Goal: Information Seeking & Learning: Learn about a topic

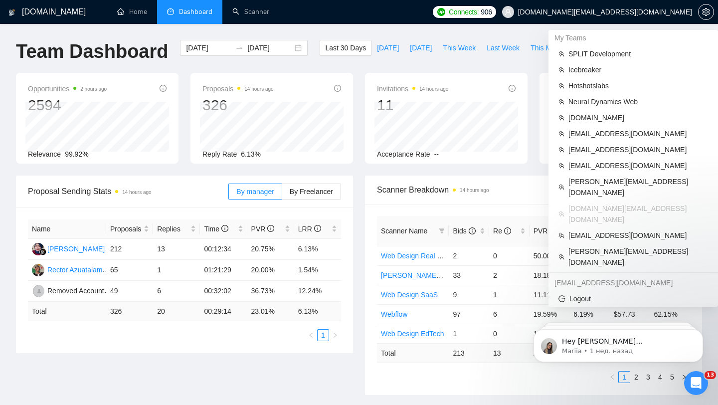
click at [638, 12] on span "[DOMAIN_NAME][EMAIL_ADDRESS][DOMAIN_NAME]" at bounding box center [605, 12] width 174 height 0
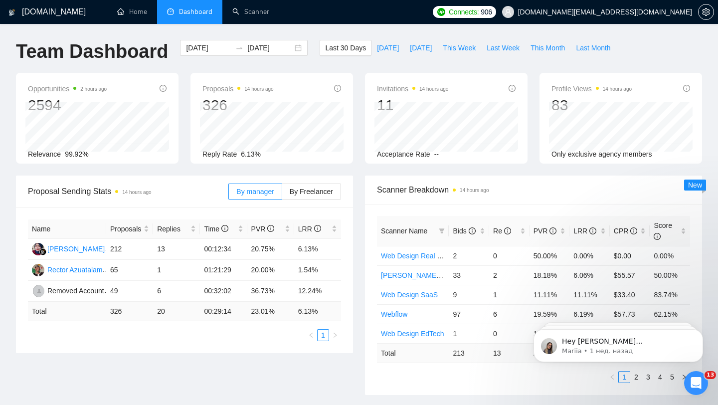
click at [614, 17] on span "[DOMAIN_NAME][EMAIL_ADDRESS][DOMAIN_NAME]" at bounding box center [597, 12] width 202 height 32
click at [528, 68] on div "Last 30 Days [DATE] [DATE] This Week Last Week This Month Last Month" at bounding box center [467, 56] width 308 height 33
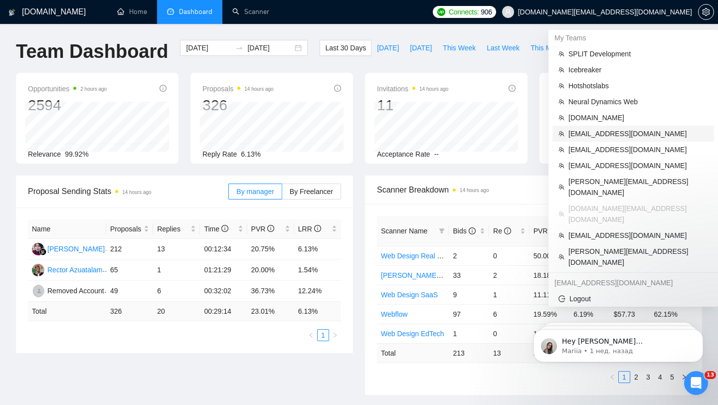
click at [612, 132] on span "[EMAIL_ADDRESS][DOMAIN_NAME]" at bounding box center [638, 133] width 140 height 11
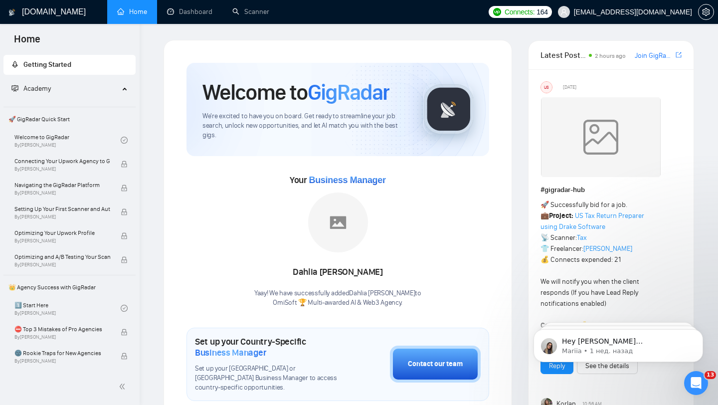
click at [122, 90] on div "Academy" at bounding box center [69, 89] width 133 height 20
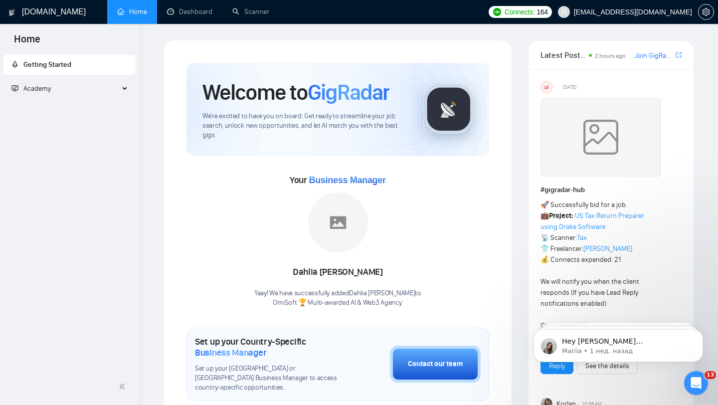
click at [121, 90] on div "Academy" at bounding box center [69, 89] width 133 height 20
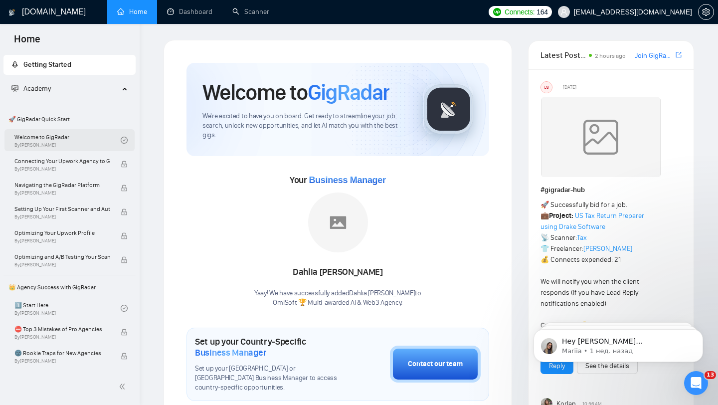
scroll to position [26, 0]
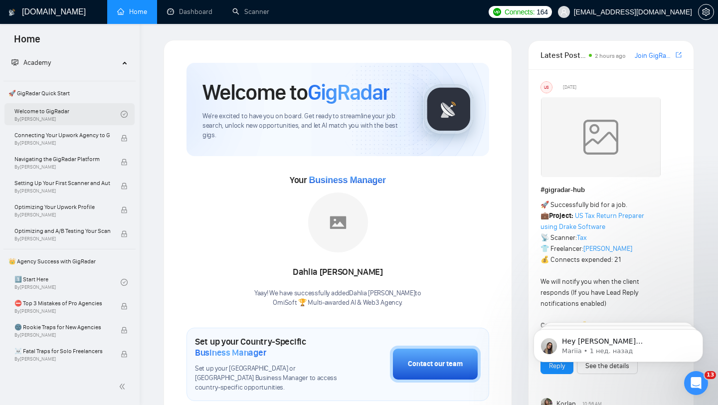
click at [73, 114] on link "Welcome to GigRadar By [PERSON_NAME]" at bounding box center [67, 114] width 106 height 22
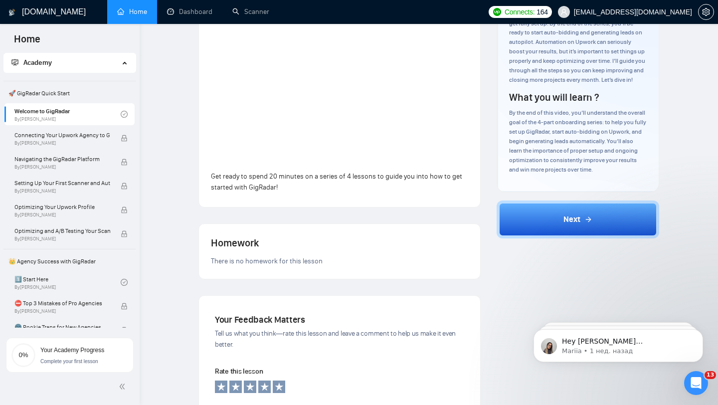
scroll to position [89, 0]
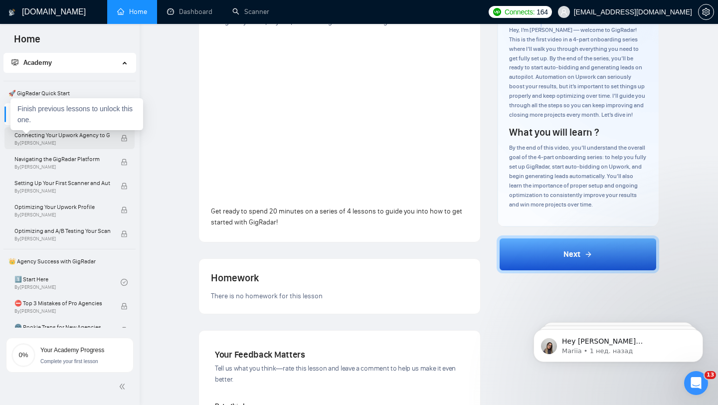
click at [72, 139] on span "Connecting Your Upwork Agency to GigRadar" at bounding box center [62, 135] width 96 height 10
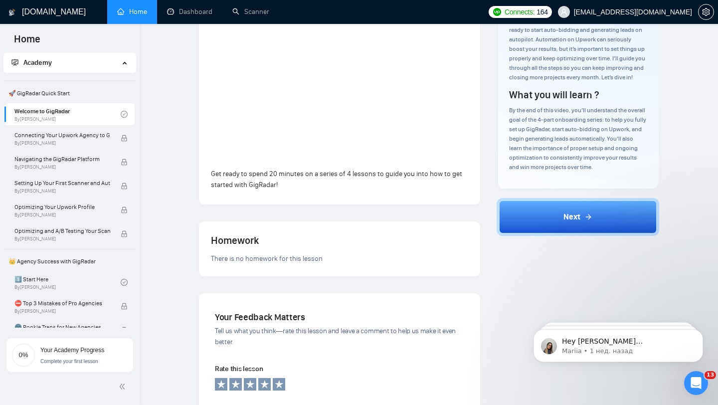
scroll to position [125, 0]
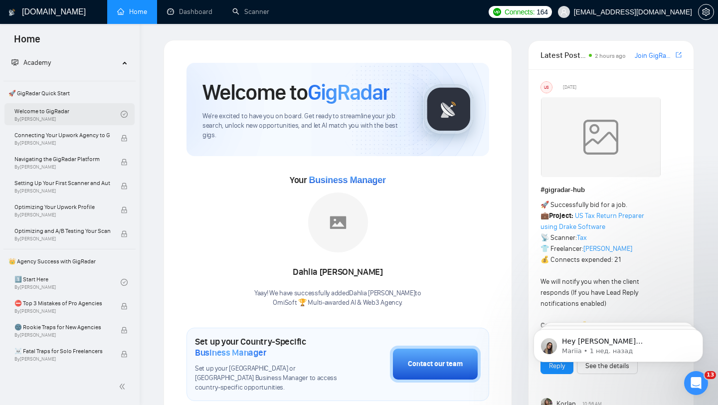
click at [112, 116] on link "Welcome to GigRadar By [PERSON_NAME]" at bounding box center [67, 114] width 106 height 22
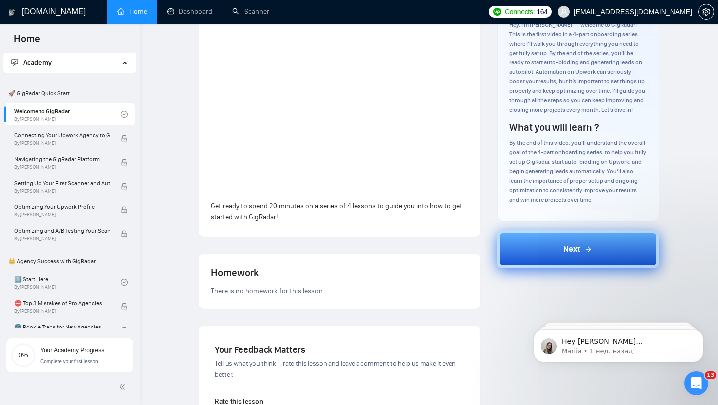
scroll to position [96, 0]
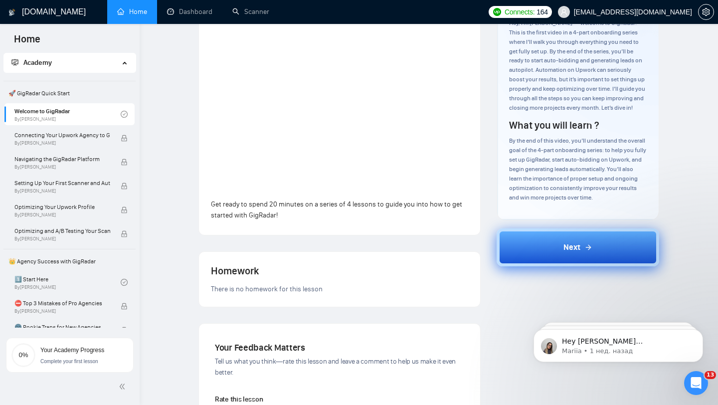
click at [566, 250] on span "Next" at bounding box center [571, 247] width 17 height 12
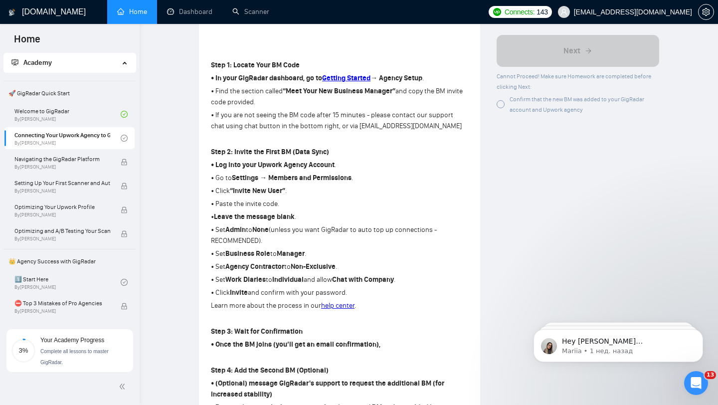
scroll to position [269, 0]
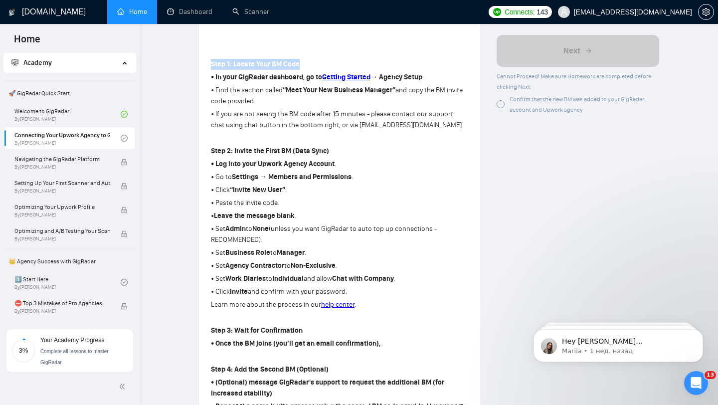
drag, startPoint x: 210, startPoint y: 64, endPoint x: 303, endPoint y: 65, distance: 92.7
click at [303, 65] on div "Lesson 2 Connecting Your Upwork Agency to GigRadar Learn how to securely link y…" at bounding box center [339, 137] width 281 height 730
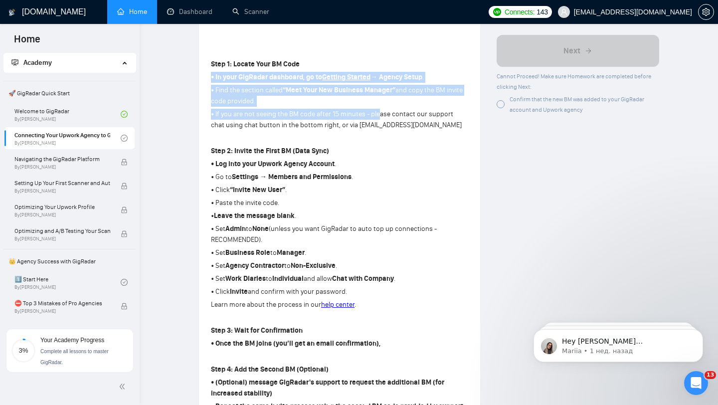
drag, startPoint x: 212, startPoint y: 75, endPoint x: 376, endPoint y: 116, distance: 169.3
click at [376, 116] on div "Step 1: Locate Your BM Code • In your GigRadar dashboard, go to Getting Started…" at bounding box center [339, 273] width 257 height 433
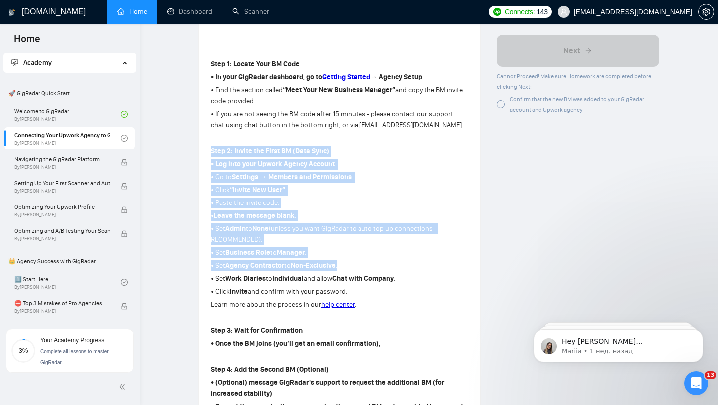
drag, startPoint x: 209, startPoint y: 148, endPoint x: 349, endPoint y: 276, distance: 189.4
click at [349, 276] on div "Lesson 2 Connecting Your Upwork Agency to GigRadar Learn how to securely link y…" at bounding box center [339, 137] width 281 height 730
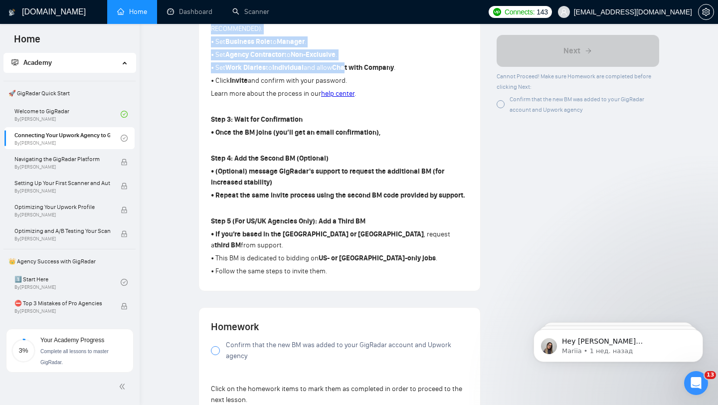
scroll to position [489, 0]
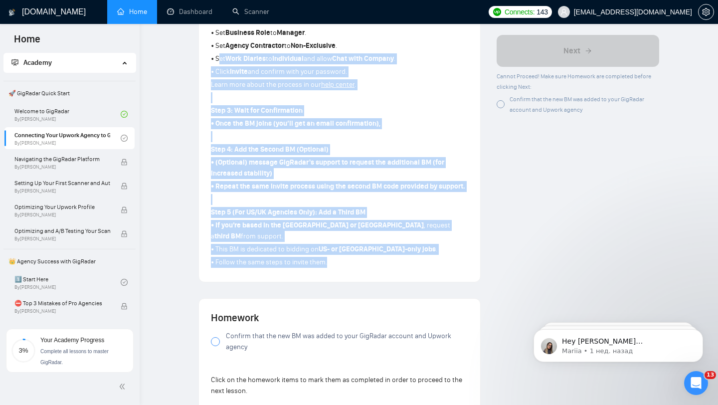
drag, startPoint x: 343, startPoint y: 265, endPoint x: 217, endPoint y: 63, distance: 237.5
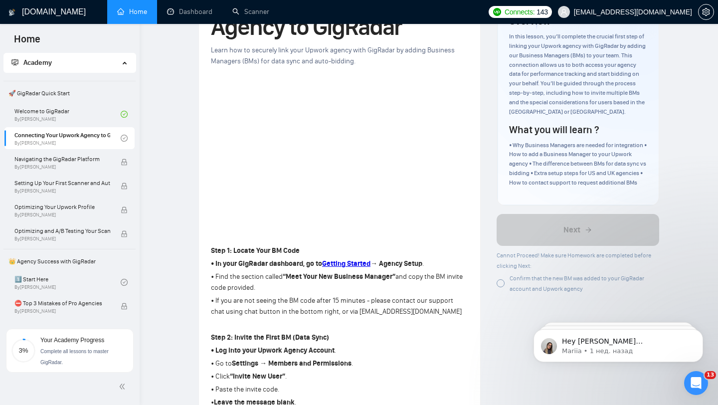
scroll to position [91, 0]
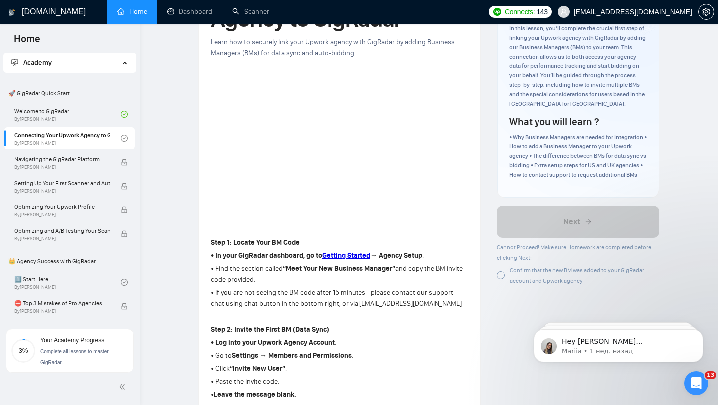
click at [496, 279] on div at bounding box center [500, 275] width 8 height 8
click at [500, 279] on div at bounding box center [500, 275] width 8 height 8
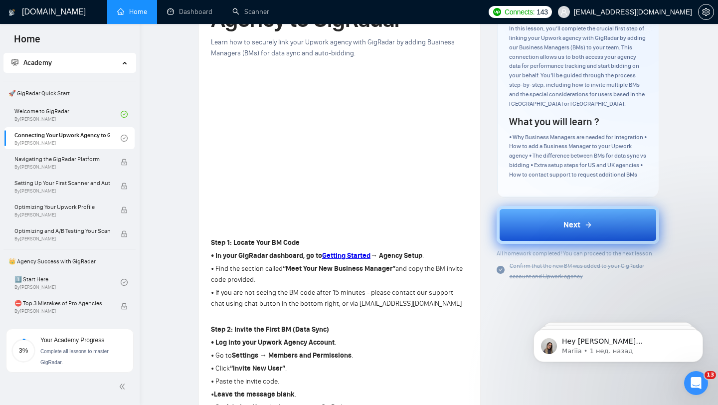
click at [555, 238] on button "Next" at bounding box center [577, 225] width 163 height 38
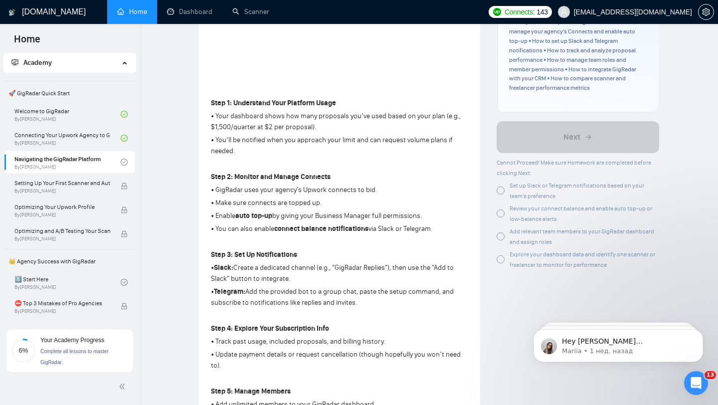
scroll to position [241, 0]
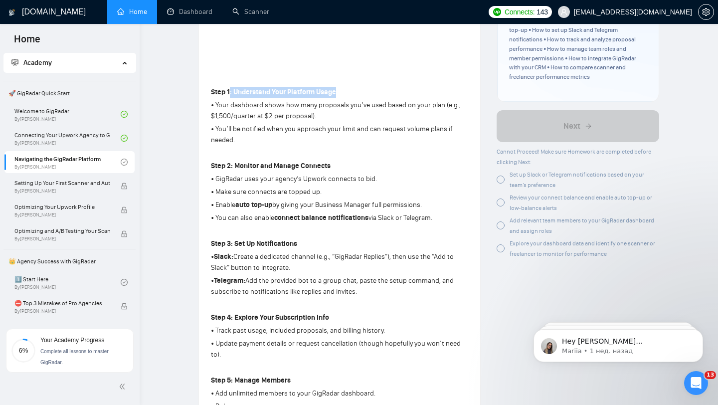
drag, startPoint x: 229, startPoint y: 89, endPoint x: 351, endPoint y: 94, distance: 122.7
click at [351, 94] on p "Step 1: Understand Your Platform Usage" at bounding box center [339, 92] width 257 height 11
click at [246, 115] on p "• Your dashboard shows how many proposals you’ve used based on your plan (e.g.,…" at bounding box center [339, 111] width 257 height 22
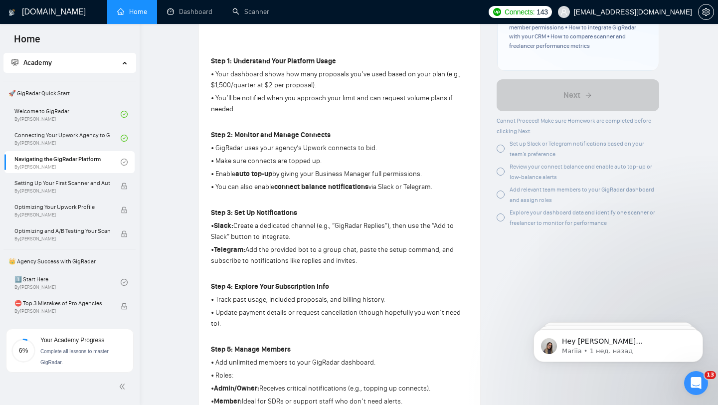
drag, startPoint x: 232, startPoint y: 133, endPoint x: 360, endPoint y: 136, distance: 128.1
click at [360, 136] on p "Step 2: Monitor and Manage Connects" at bounding box center [339, 135] width 257 height 11
drag, startPoint x: 233, startPoint y: 213, endPoint x: 313, endPoint y: 215, distance: 80.7
click at [311, 215] on p "Step 3: Set Up Notifications" at bounding box center [339, 212] width 257 height 11
click at [220, 228] on strong "Slack:" at bounding box center [223, 225] width 19 height 8
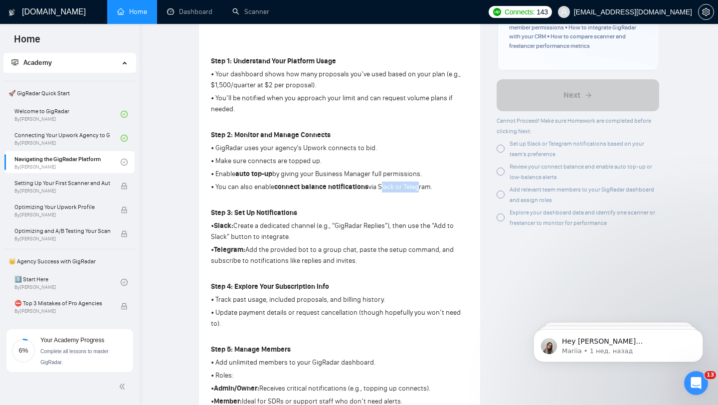
drag, startPoint x: 383, startPoint y: 188, endPoint x: 416, endPoint y: 189, distance: 32.9
click at [416, 190] on p "• You can also enable connect balance notifications via Slack or Telegram." at bounding box center [339, 186] width 257 height 11
drag, startPoint x: 432, startPoint y: 188, endPoint x: 406, endPoint y: 187, distance: 25.4
click at [406, 187] on p "• You can also enable connect balance notifications via Slack or Telegram." at bounding box center [339, 186] width 257 height 11
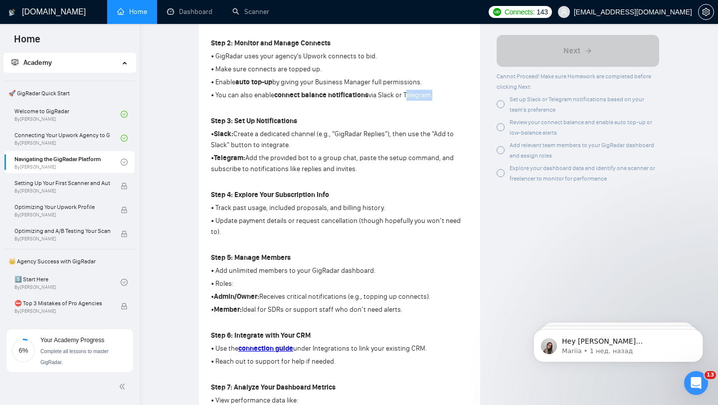
scroll to position [374, 0]
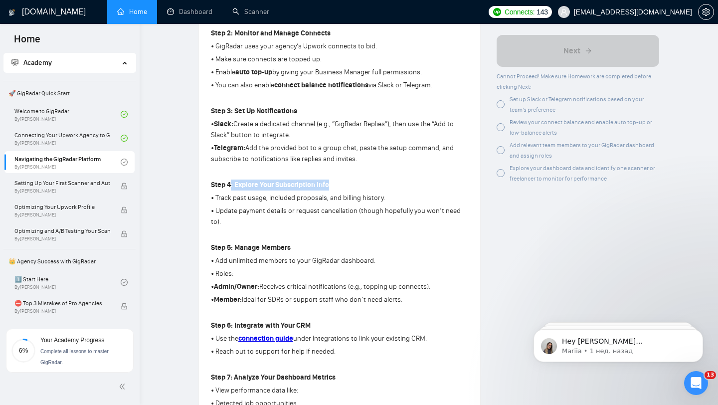
drag, startPoint x: 230, startPoint y: 186, endPoint x: 341, endPoint y: 189, distance: 110.7
click at [341, 190] on p "Step 4: Explore Your Subscription Info" at bounding box center [339, 184] width 257 height 11
click at [216, 203] on p "• Track past usage, included proposals, and billing history." at bounding box center [339, 197] width 257 height 11
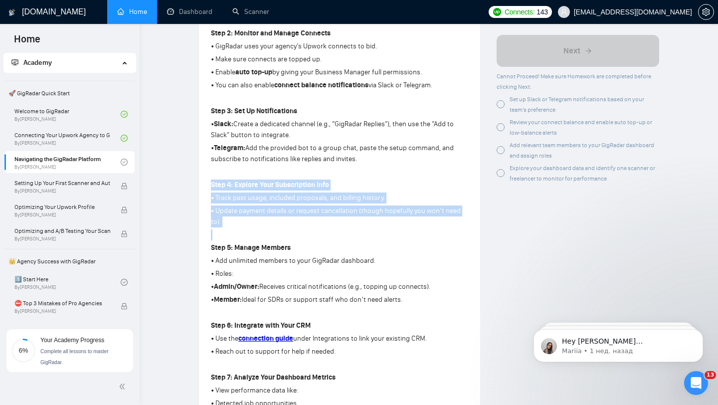
drag, startPoint x: 209, startPoint y: 184, endPoint x: 247, endPoint y: 231, distance: 60.9
click at [247, 232] on div "Lesson 3 Navigating the GigRadar Platform Get familiar with the GigRadar platfo…" at bounding box center [339, 116] width 281 height 898
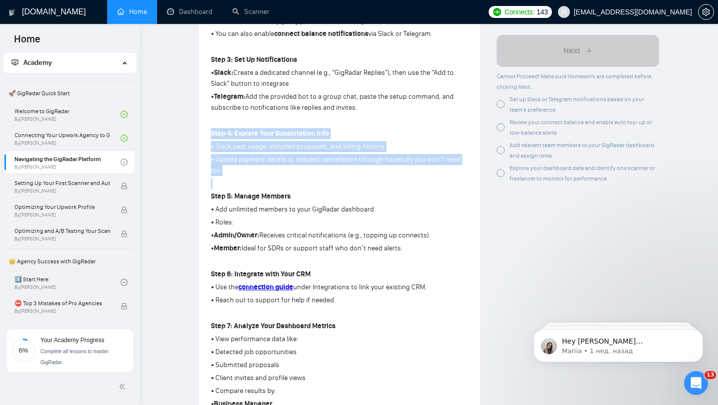
scroll to position [434, 0]
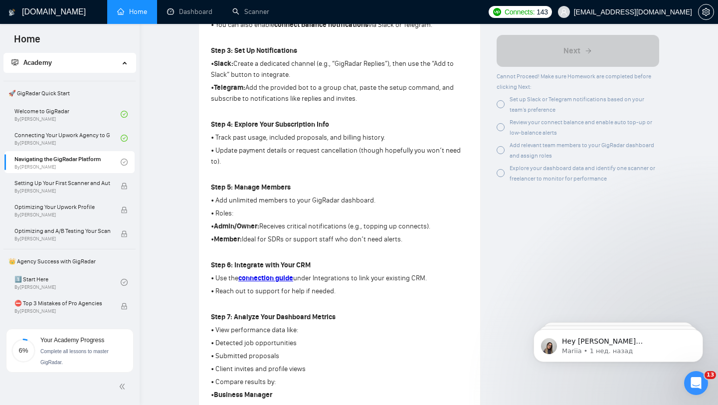
click at [247, 225] on strong "Admin/Owner:" at bounding box center [236, 226] width 45 height 8
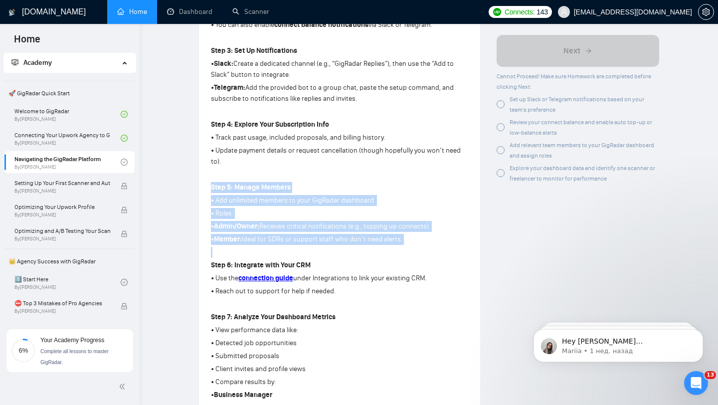
drag, startPoint x: 210, startPoint y: 187, endPoint x: 346, endPoint y: 254, distance: 151.3
click at [346, 254] on div "Lesson 3 Navigating the GigRadar Platform Get familiar with the GigRadar platfo…" at bounding box center [339, 56] width 281 height 898
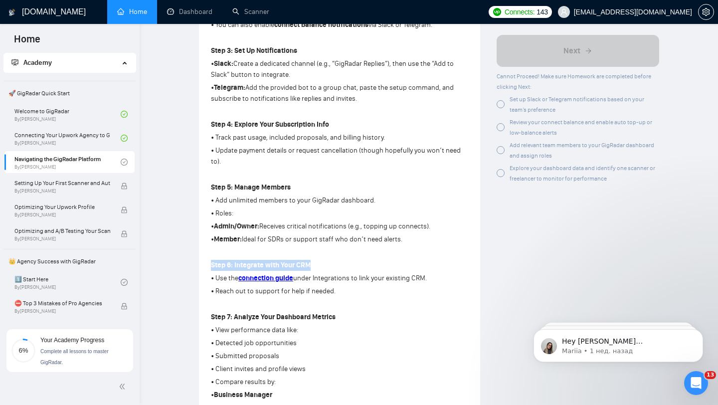
drag, startPoint x: 212, startPoint y: 268, endPoint x: 317, endPoint y: 267, distance: 104.6
click at [317, 268] on p "Step 6: Integrate with Your CRM" at bounding box center [339, 265] width 257 height 11
click at [211, 274] on div "Step 1: Understand Your Platform Usage • Your dashboard shows how many proposal…" at bounding box center [339, 192] width 257 height 601
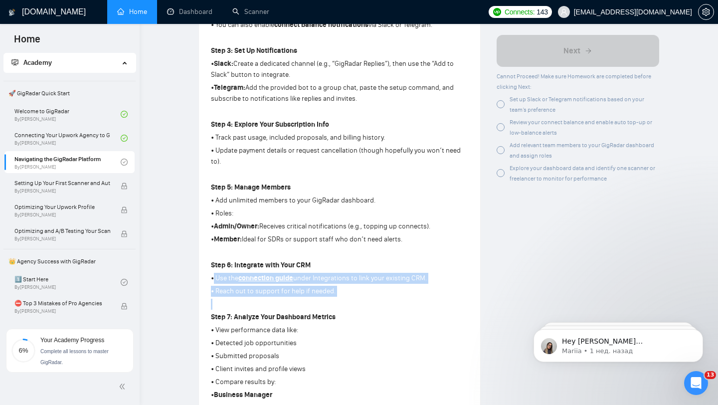
drag, startPoint x: 212, startPoint y: 281, endPoint x: 353, endPoint y: 304, distance: 142.5
click at [353, 304] on div "Step 1: Understand Your Platform Usage • Your dashboard shows how many proposal…" at bounding box center [339, 192] width 257 height 601
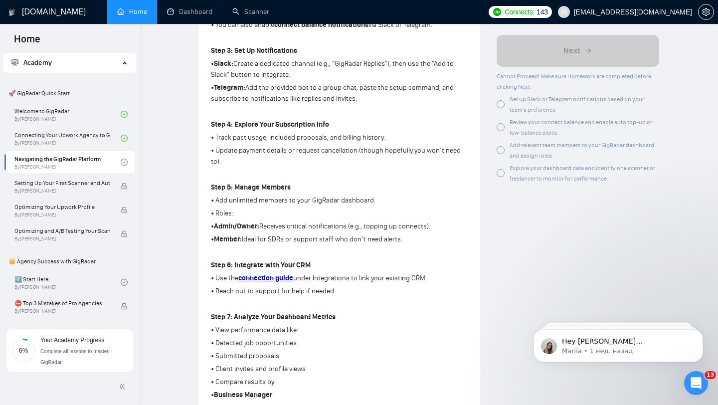
click at [283, 296] on p "• Reach out to support for help if needed." at bounding box center [339, 291] width 257 height 11
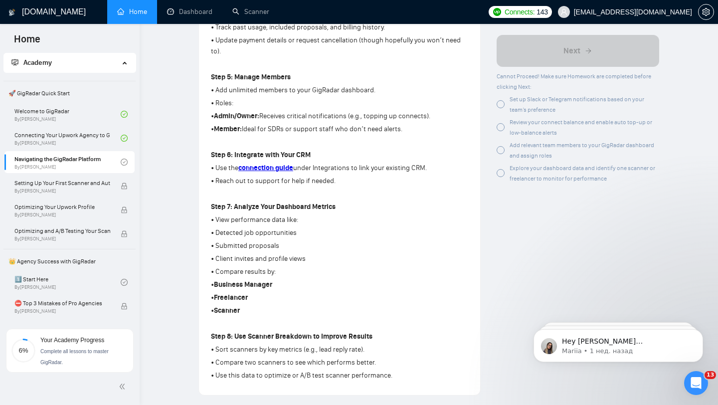
scroll to position [551, 0]
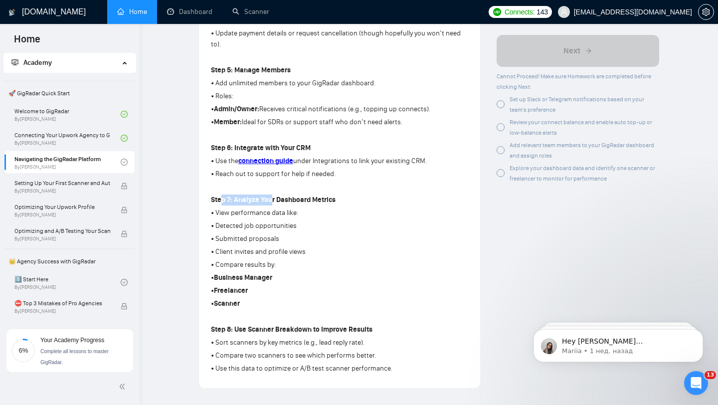
drag, startPoint x: 223, startPoint y: 200, endPoint x: 296, endPoint y: 206, distance: 73.5
click at [296, 204] on strong "Step 7: Analyze Your Dashboard Metrics" at bounding box center [273, 199] width 125 height 8
click at [182, 11] on link "Dashboard" at bounding box center [189, 11] width 45 height 8
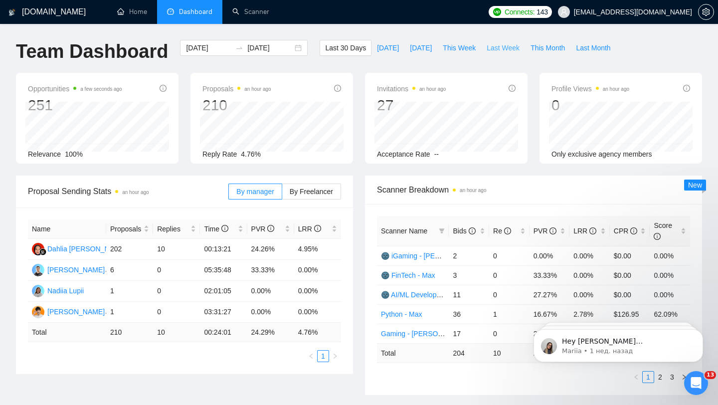
click at [510, 52] on span "Last Week" at bounding box center [502, 47] width 33 height 11
type input "[DATE]"
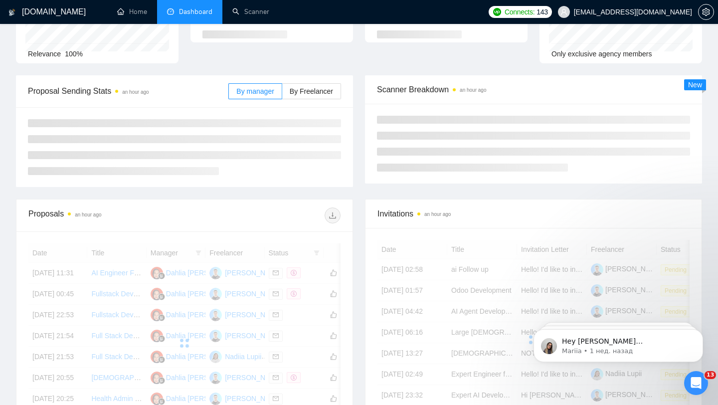
scroll to position [110, 0]
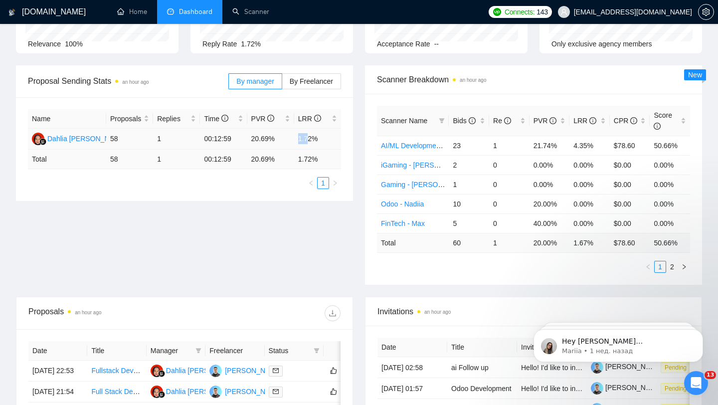
drag, startPoint x: 294, startPoint y: 137, endPoint x: 319, endPoint y: 137, distance: 25.4
click at [319, 137] on td "1.72%" at bounding box center [317, 139] width 47 height 21
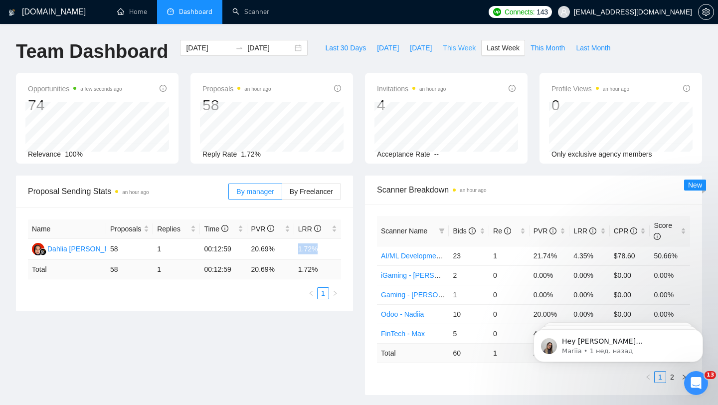
click at [468, 47] on span "This Week" at bounding box center [458, 47] width 33 height 11
type input "[DATE]"
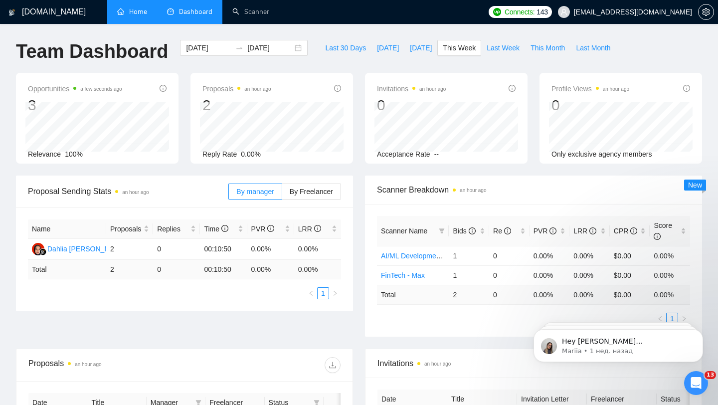
click at [130, 16] on link "Home" at bounding box center [132, 11] width 30 height 8
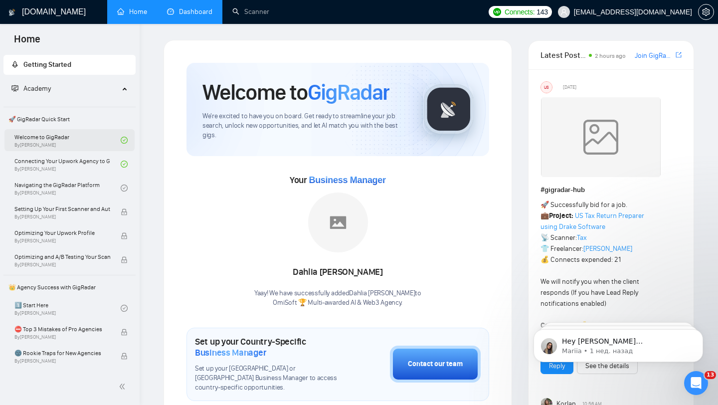
click at [94, 142] on link "Welcome to GigRadar By [PERSON_NAME]" at bounding box center [67, 140] width 106 height 22
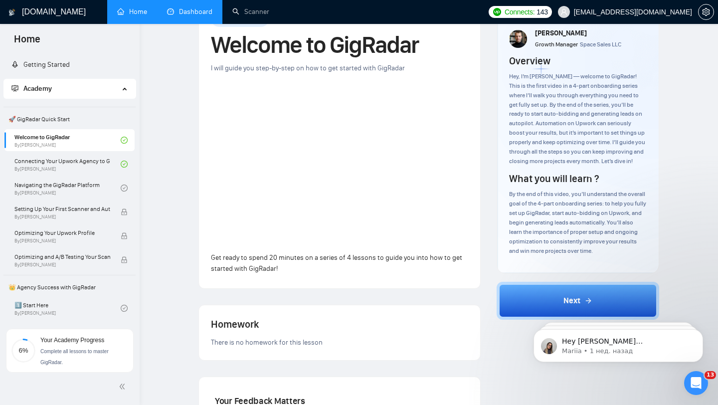
scroll to position [40, 0]
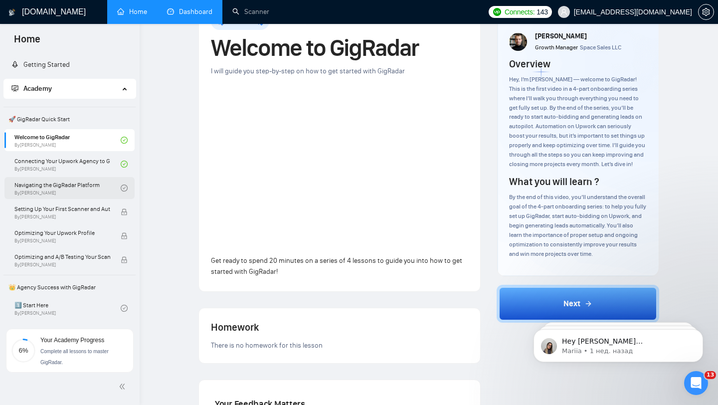
click at [85, 180] on link "Navigating the GigRadar Platform By [PERSON_NAME]" at bounding box center [67, 188] width 106 height 22
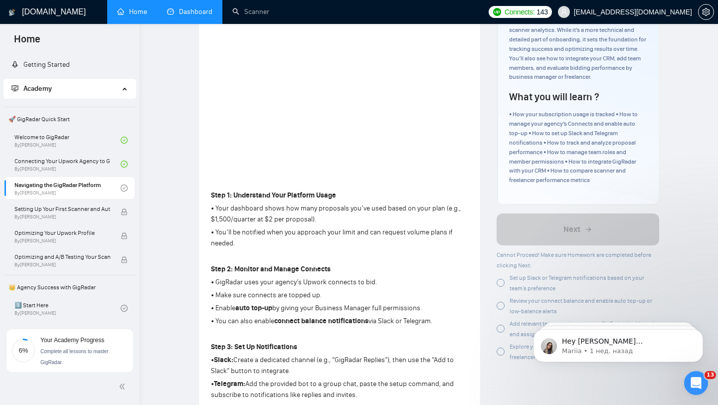
scroll to position [141, 0]
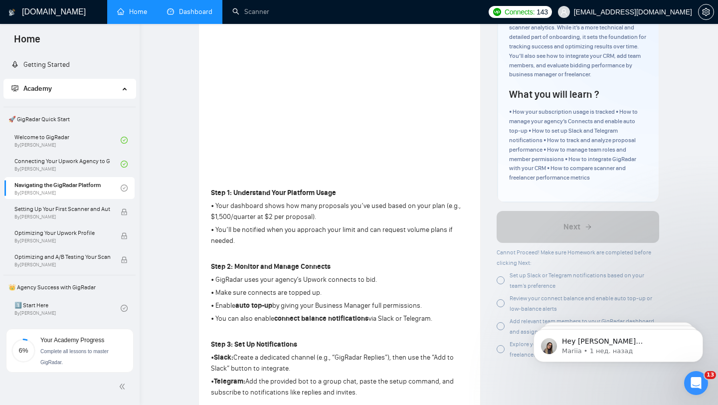
click at [499, 278] on div at bounding box center [500, 280] width 8 height 8
click at [500, 305] on div at bounding box center [500, 303] width 8 height 8
click at [501, 325] on div at bounding box center [500, 326] width 8 height 8
click at [499, 284] on div at bounding box center [500, 280] width 8 height 8
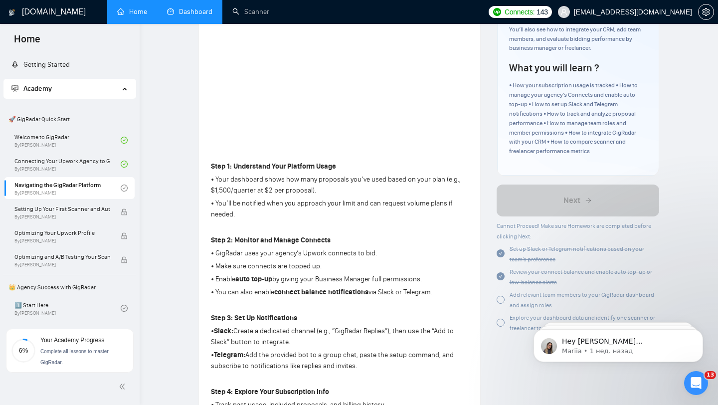
scroll to position [174, 0]
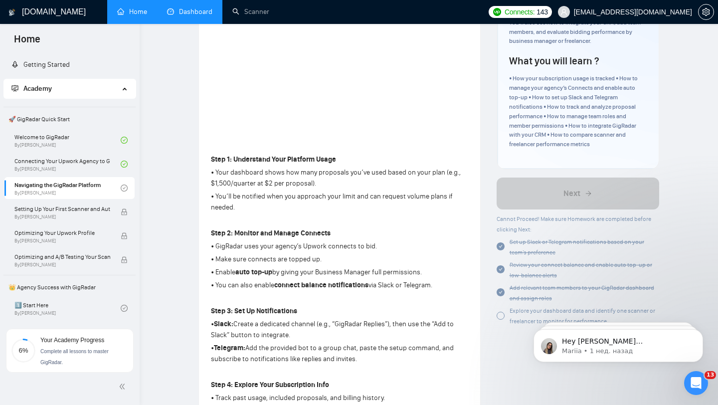
click at [500, 318] on div at bounding box center [500, 315] width 8 height 8
click at [503, 315] on div at bounding box center [500, 315] width 8 height 8
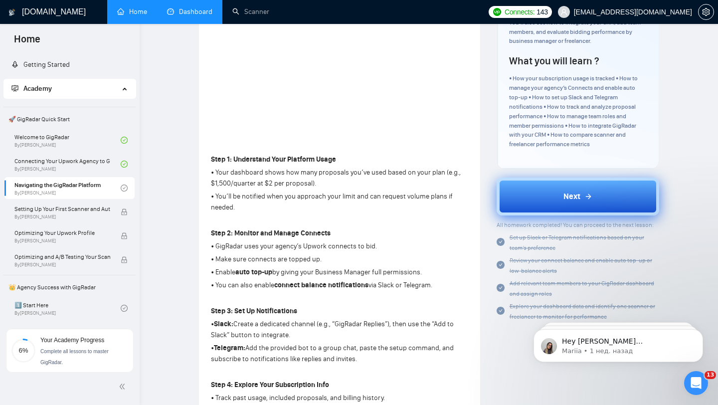
click at [532, 188] on button "Next" at bounding box center [577, 196] width 163 height 38
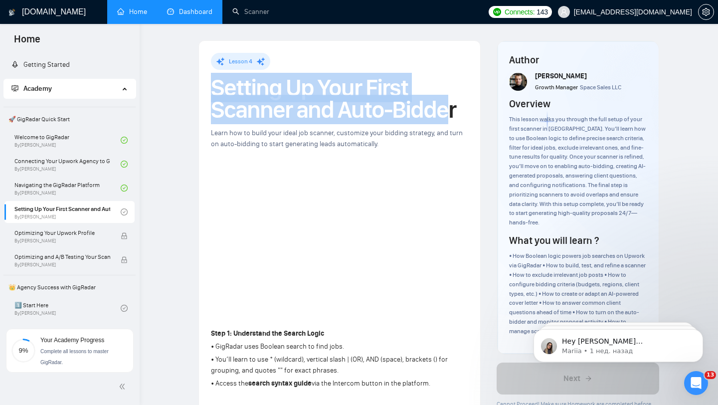
drag, startPoint x: 213, startPoint y: 88, endPoint x: 446, endPoint y: 112, distance: 234.4
click at [446, 112] on h1 "Setting Up Your First Scanner and Auto-Bidder" at bounding box center [339, 99] width 257 height 44
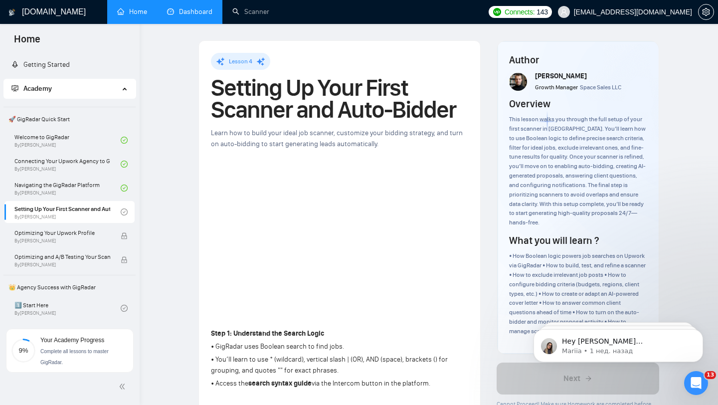
click at [261, 128] on div "Learn how to build your ideal job scanner, customize your bidding strategy, and…" at bounding box center [339, 139] width 257 height 22
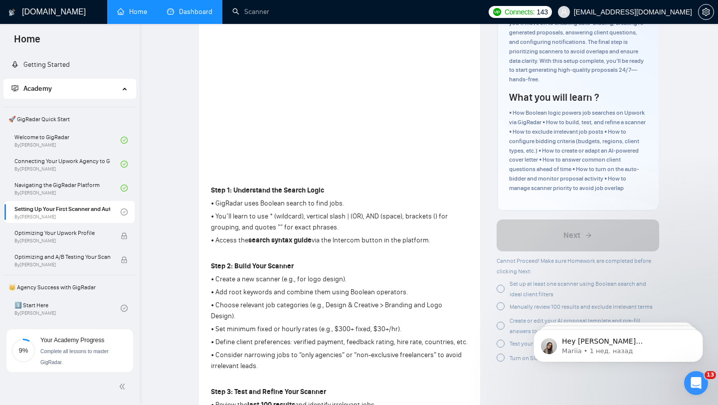
scroll to position [163, 0]
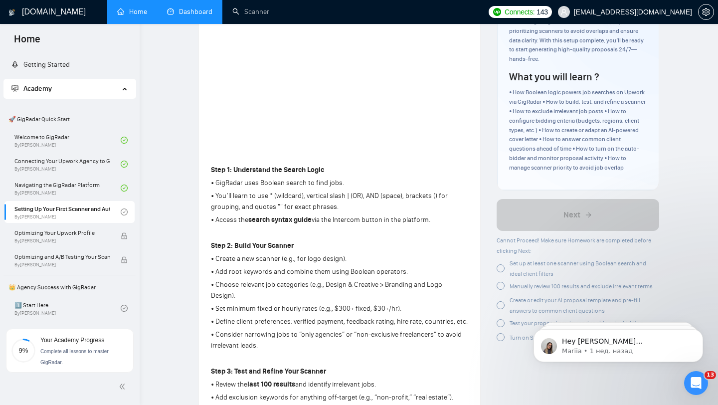
click at [221, 184] on p "• GigRadar uses Boolean search to find jobs." at bounding box center [339, 182] width 257 height 11
drag, startPoint x: 210, startPoint y: 169, endPoint x: 233, endPoint y: 170, distance: 22.9
click at [233, 170] on div "Lesson 4 Setting Up Your First Scanner and Auto-Bidder Learn how to build your …" at bounding box center [339, 329] width 281 height 905
drag, startPoint x: 213, startPoint y: 181, endPoint x: 348, endPoint y: 187, distance: 134.7
click at [348, 187] on p "• GigRadar uses Boolean search to find jobs." at bounding box center [339, 182] width 257 height 11
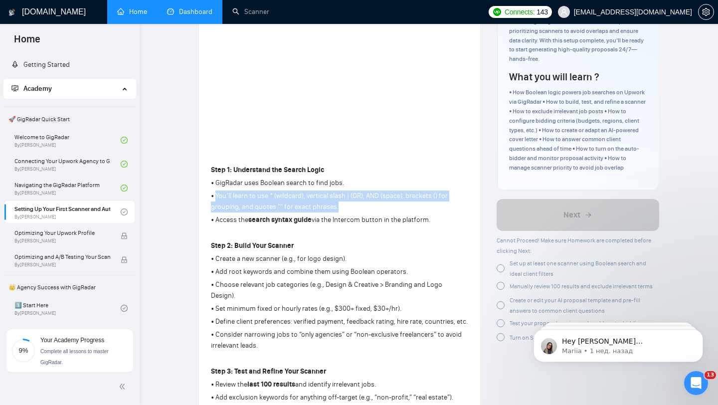
drag, startPoint x: 216, startPoint y: 195, endPoint x: 343, endPoint y: 209, distance: 127.3
click at [343, 209] on p "• You’ll learn to use * (wildcard), vertical slash | (OR), AND (space), bracket…" at bounding box center [339, 201] width 257 height 22
click at [284, 198] on p "• You’ll learn to use * (wildcard), vertical slash | (OR), AND (space), bracket…" at bounding box center [339, 201] width 257 height 22
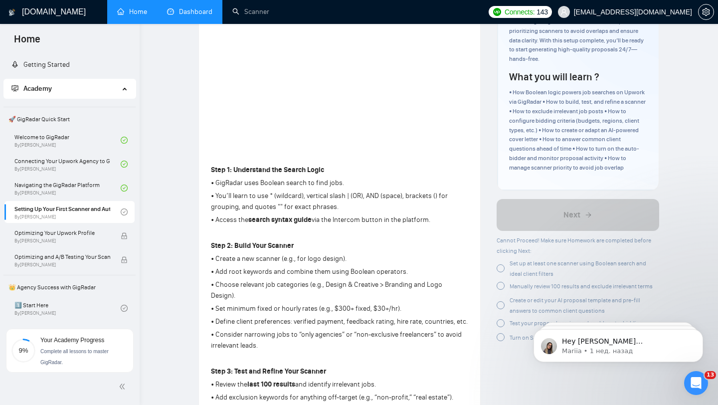
scroll to position [219, 0]
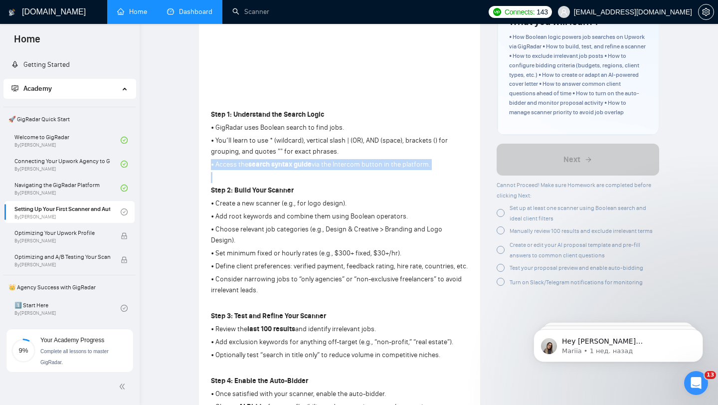
drag, startPoint x: 210, startPoint y: 164, endPoint x: 427, endPoint y: 171, distance: 216.9
click at [427, 171] on div "Lesson 4 Setting Up Your First Scanner and Auto-Bidder Learn how to build your …" at bounding box center [339, 274] width 281 height 905
click at [269, 165] on strong "search syntax guide" at bounding box center [279, 164] width 63 height 8
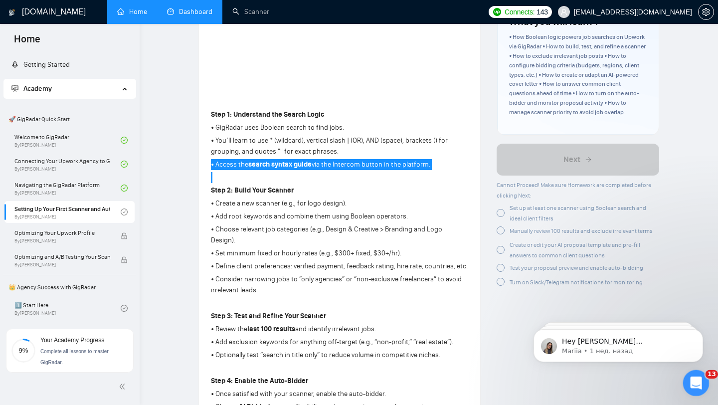
click at [700, 382] on icon "Открыть службу сообщений Intercom" at bounding box center [694, 381] width 16 height 16
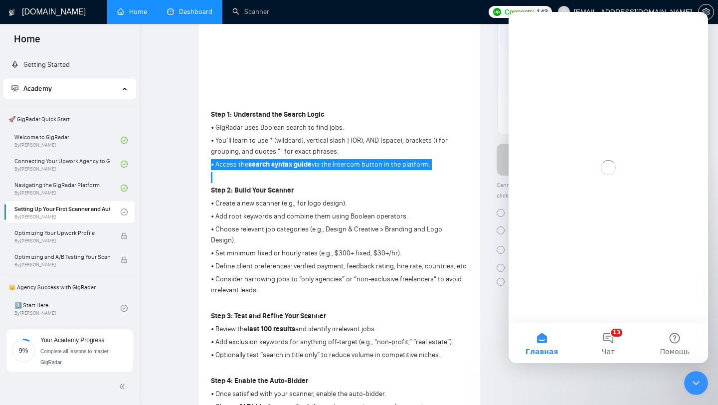
scroll to position [0, 0]
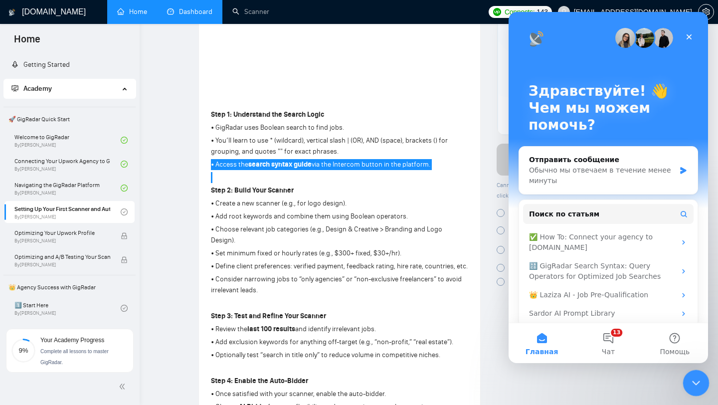
click at [694, 384] on icon "Закрыть службу сообщений Intercom" at bounding box center [694, 381] width 12 height 12
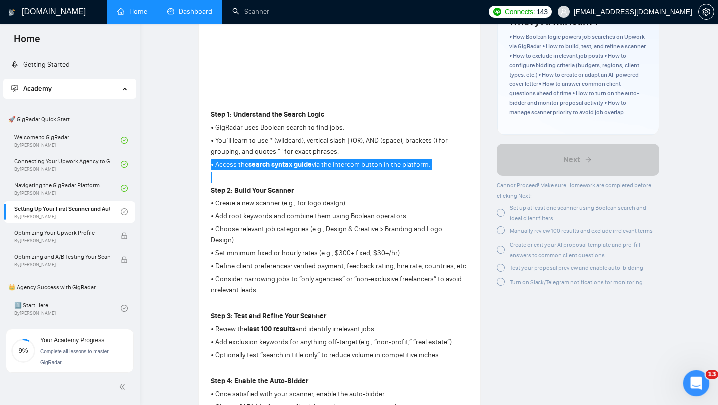
click at [694, 384] on icon "Открыть службу сообщений Intercom" at bounding box center [694, 381] width 16 height 16
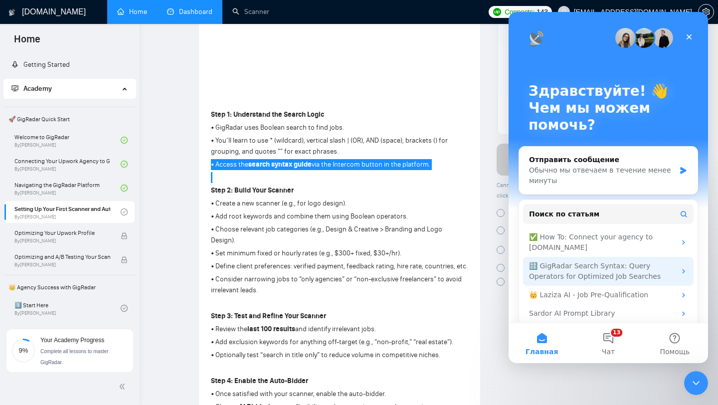
click at [622, 268] on div "🔠 GigRadar Search Syntax: Query Operators for Optimized Job Searches" at bounding box center [602, 271] width 147 height 21
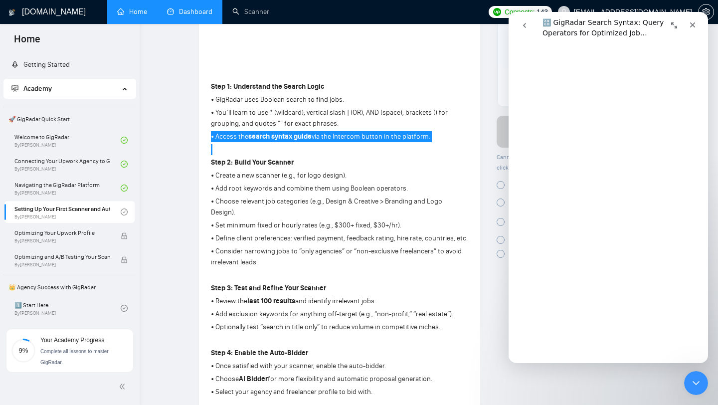
scroll to position [2644, 0]
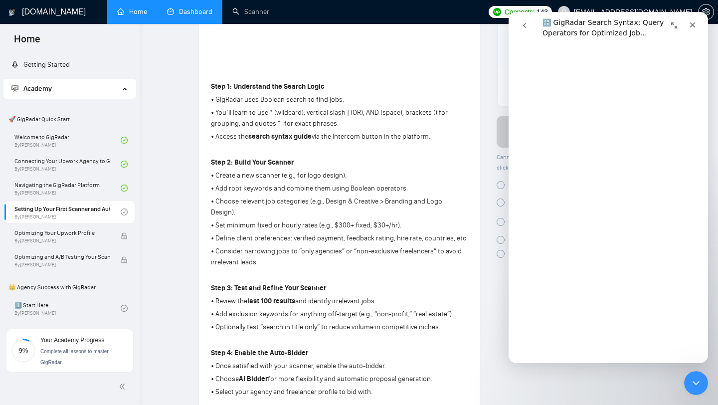
click at [328, 246] on p "• Consider narrowing jobs to “only agencies” or “non-exclusive freelancers” to …" at bounding box center [339, 257] width 257 height 22
click at [273, 200] on p "• Choose relevant job categories (e.g., Design & Creative > Branding and Logo D…" at bounding box center [339, 207] width 257 height 22
click at [695, 372] on div "Закрыть службу сообщений Intercom" at bounding box center [694, 381] width 24 height 24
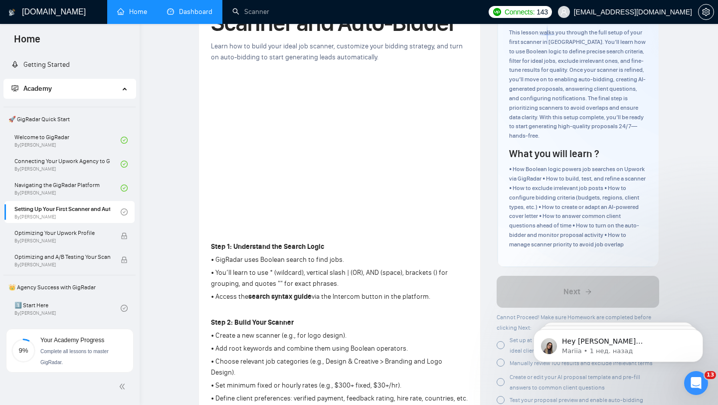
scroll to position [0, 0]
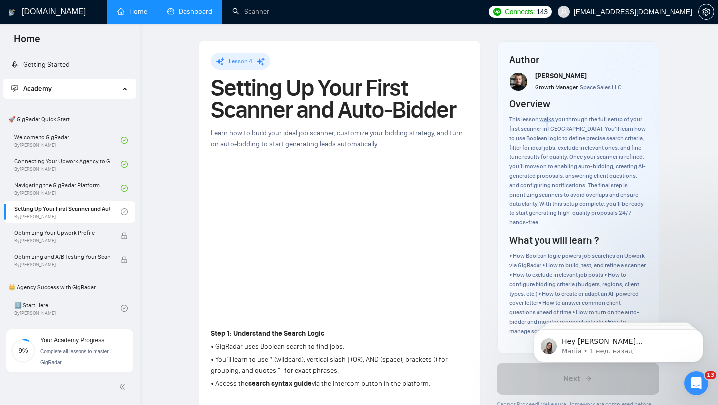
click at [179, 13] on link "Dashboard" at bounding box center [189, 11] width 45 height 8
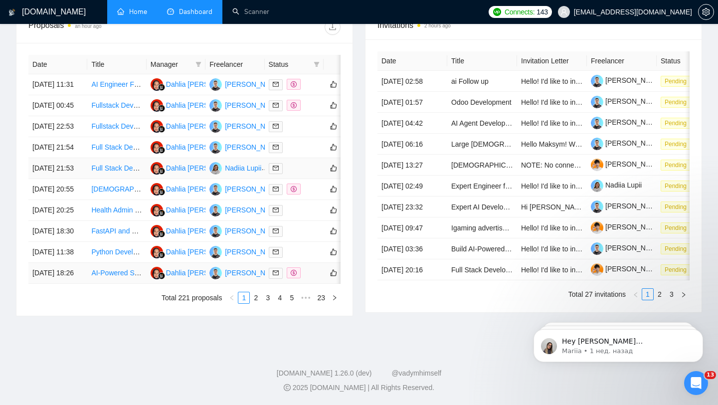
scroll to position [491, 0]
click at [257, 293] on link "2" at bounding box center [255, 297] width 11 height 11
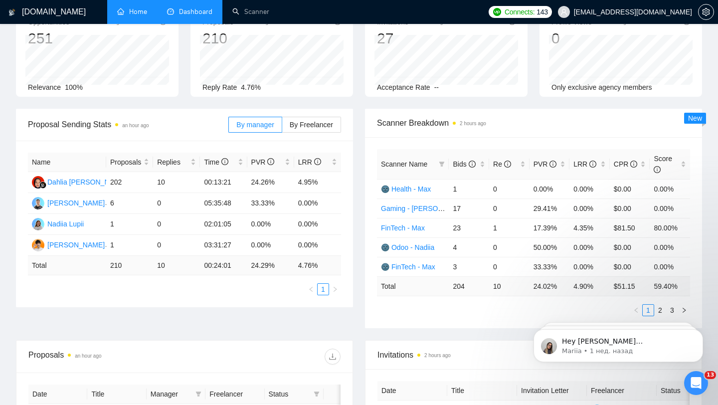
scroll to position [52, 0]
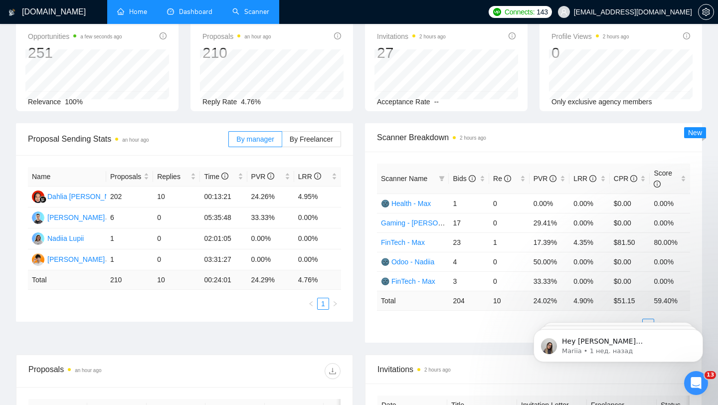
click at [256, 11] on link "Scanner" at bounding box center [250, 11] width 37 height 8
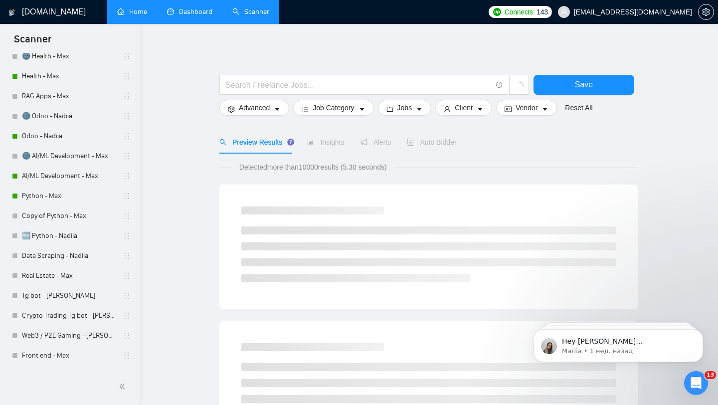
scroll to position [216, 0]
click at [57, 133] on link "Odoo - Nadiia" at bounding box center [69, 136] width 95 height 20
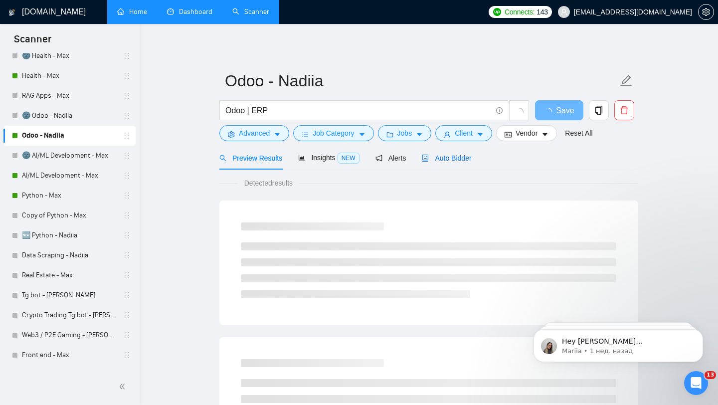
click at [444, 161] on span "Auto Bidder" at bounding box center [446, 158] width 49 height 8
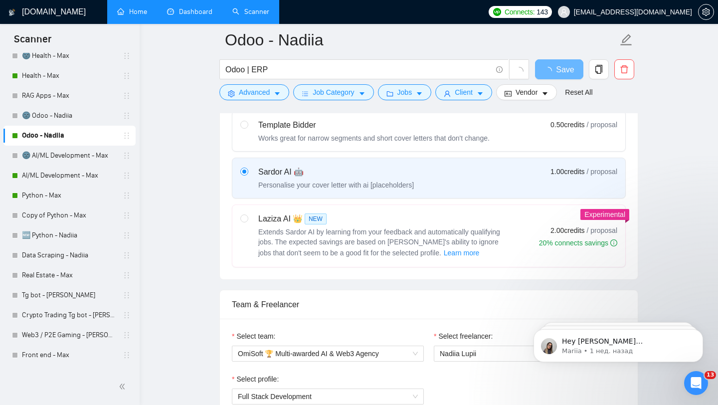
checkbox input "true"
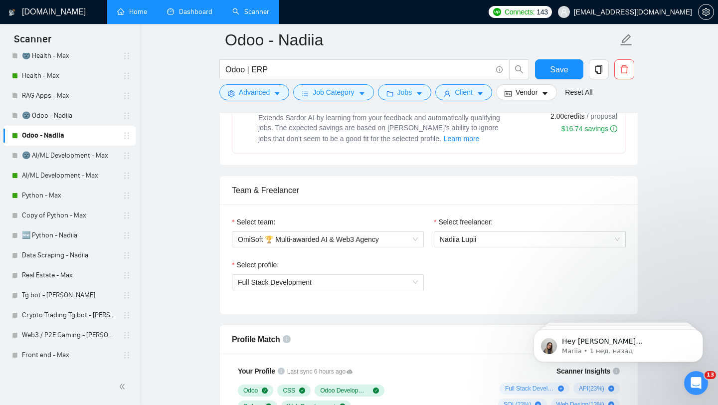
scroll to position [451, 0]
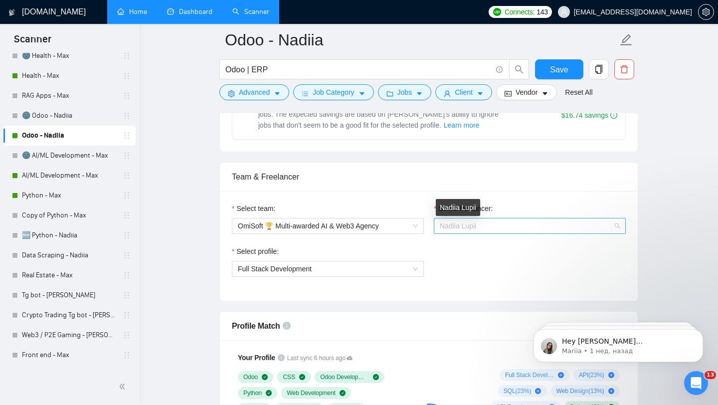
click at [472, 226] on span "Nadiia Lupii" at bounding box center [458, 226] width 36 height 8
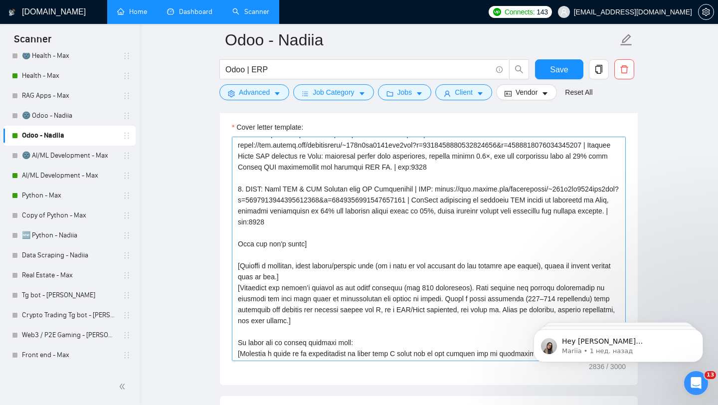
scroll to position [318, 0]
